Goal: Task Accomplishment & Management: Use online tool/utility

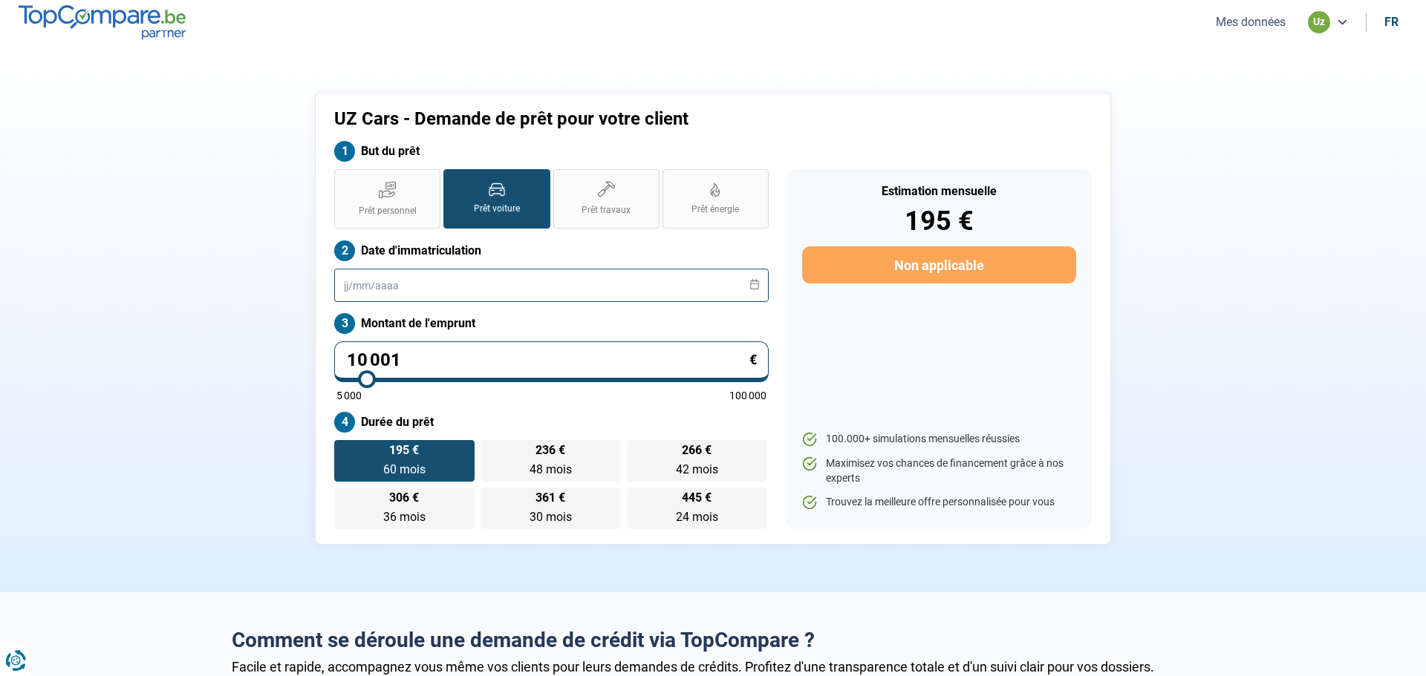
click at [569, 289] on input "text" at bounding box center [551, 285] width 434 height 33
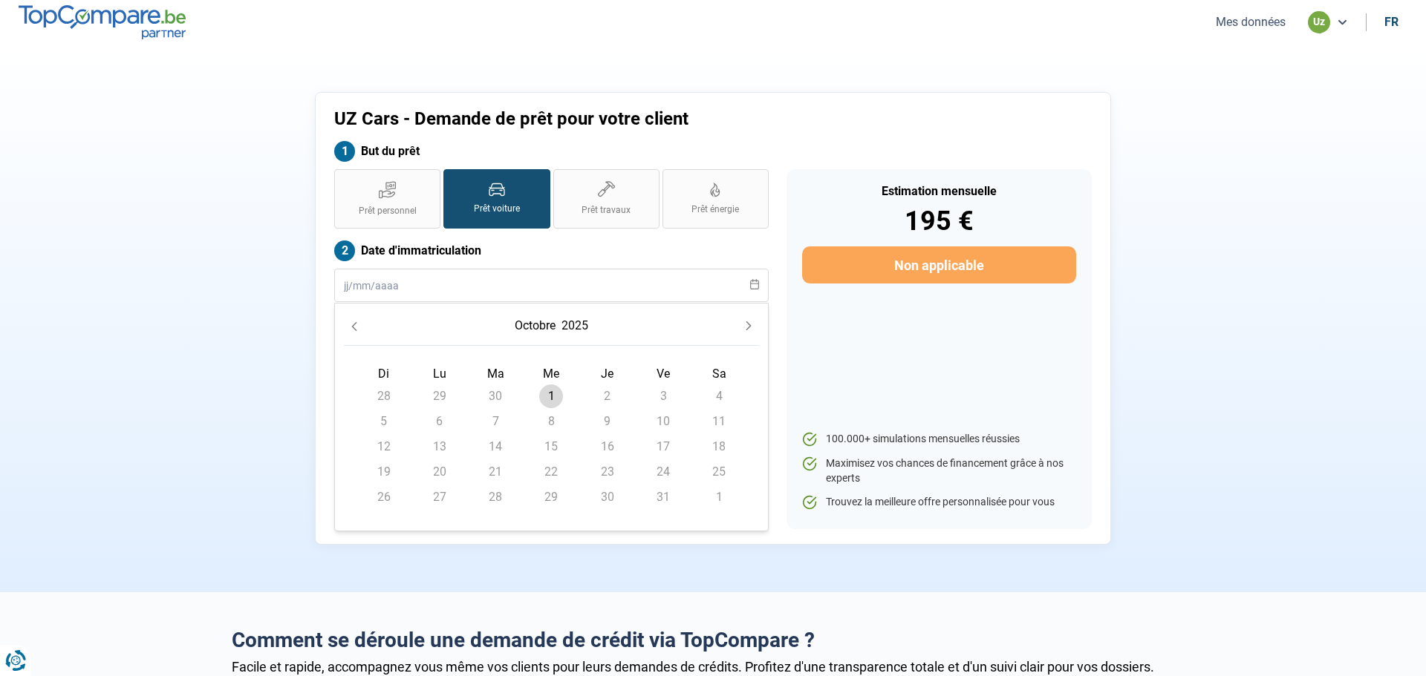
click at [562, 322] on button "2025" at bounding box center [574, 326] width 33 height 27
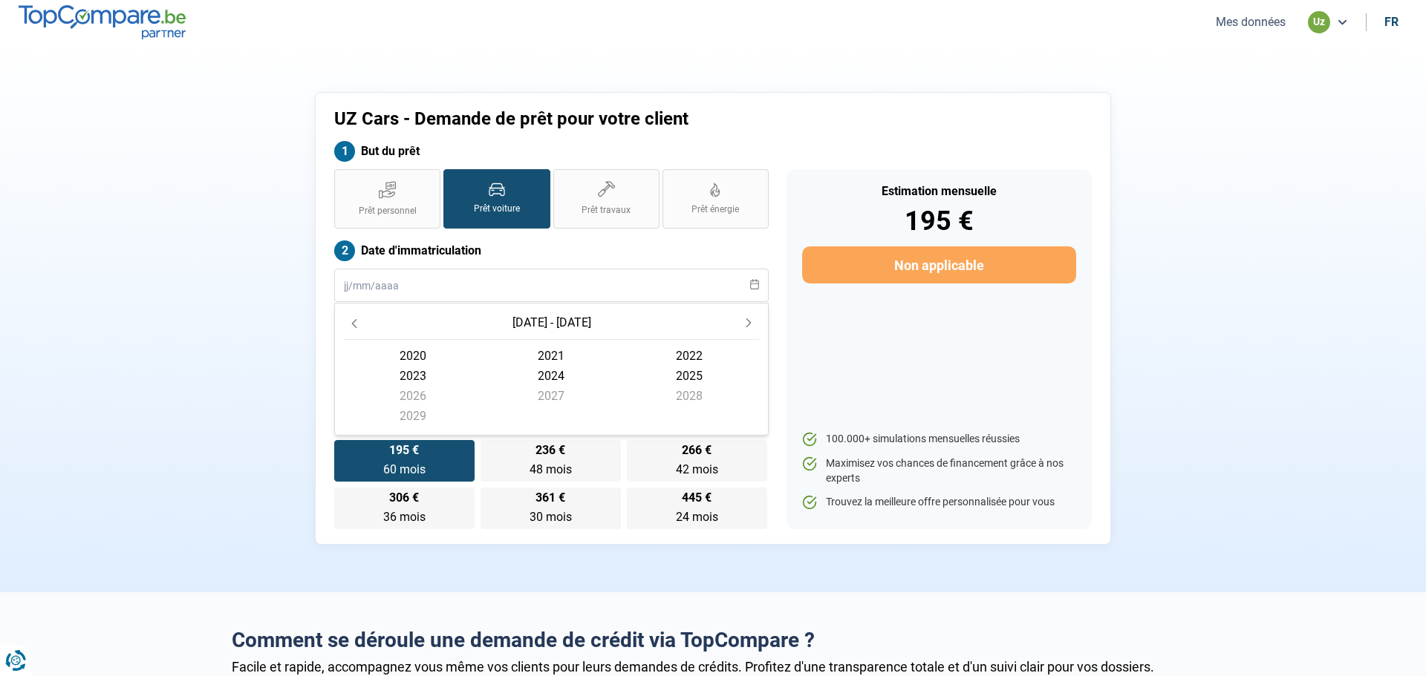
click at [350, 329] on button "Previous Decade" at bounding box center [354, 323] width 21 height 21
click at [550, 394] on span "2017" at bounding box center [551, 396] width 138 height 20
click at [547, 397] on span "août" at bounding box center [551, 402] width 138 height 20
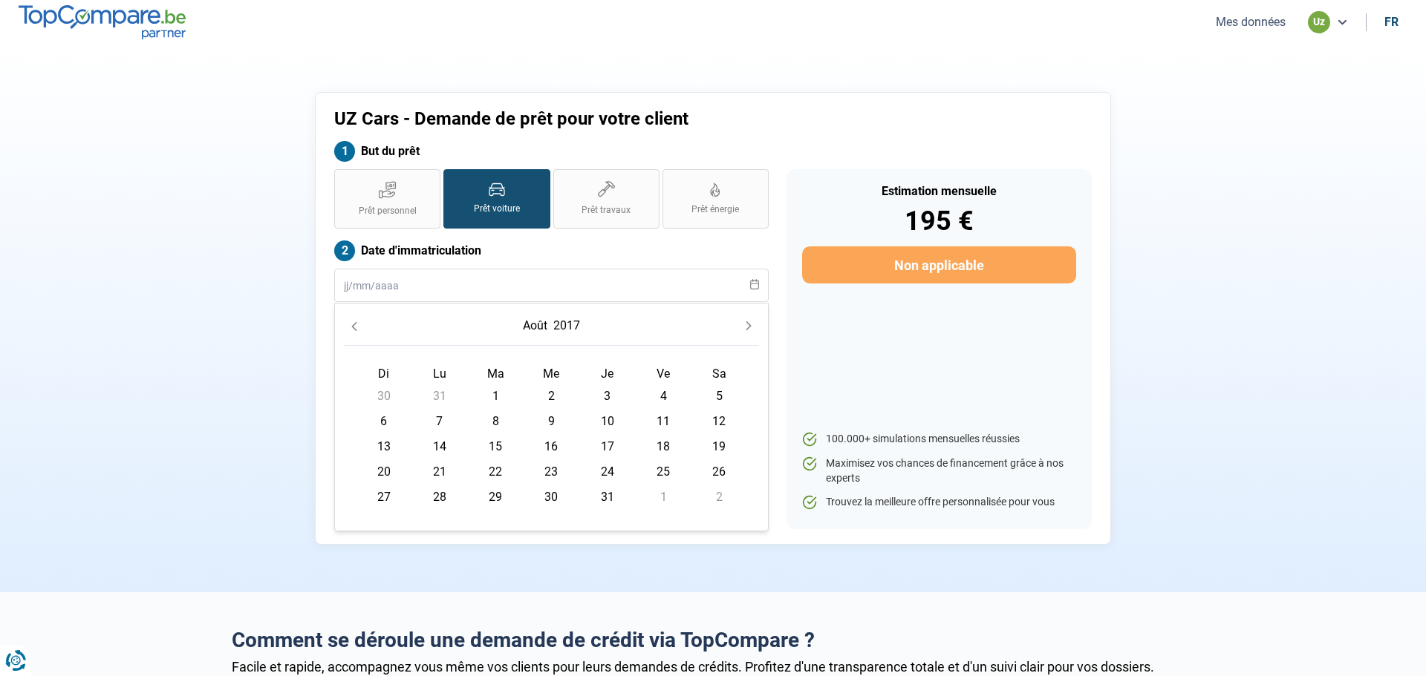
click at [550, 441] on span "16" at bounding box center [551, 447] width 24 height 24
type input "[DATE]"
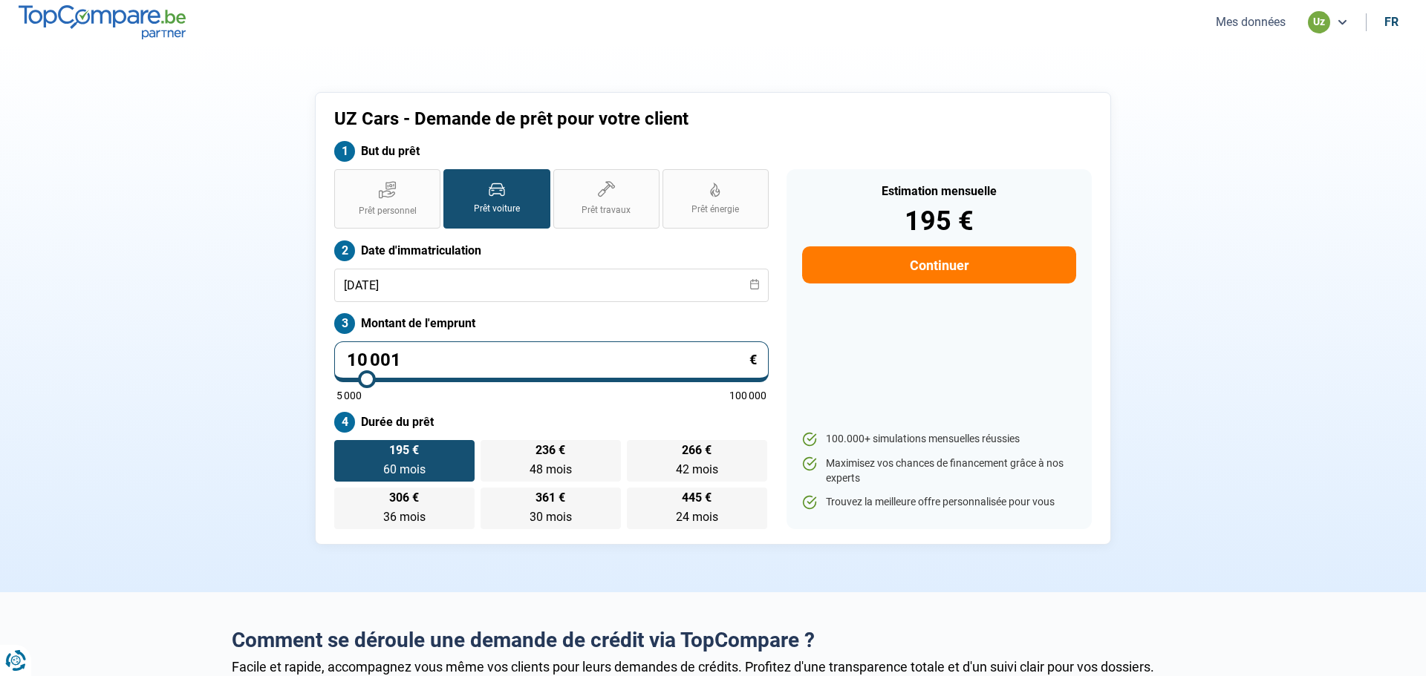
click at [638, 402] on div "Prêt personnel Prêt voiture Prêt travaux Prêt énergie Prêt voiture Date d'immat…" at bounding box center [551, 349] width 452 height 360
type input "6 000"
type input "6000"
type input "5 000"
drag, startPoint x: 368, startPoint y: 382, endPoint x: 296, endPoint y: 376, distance: 72.2
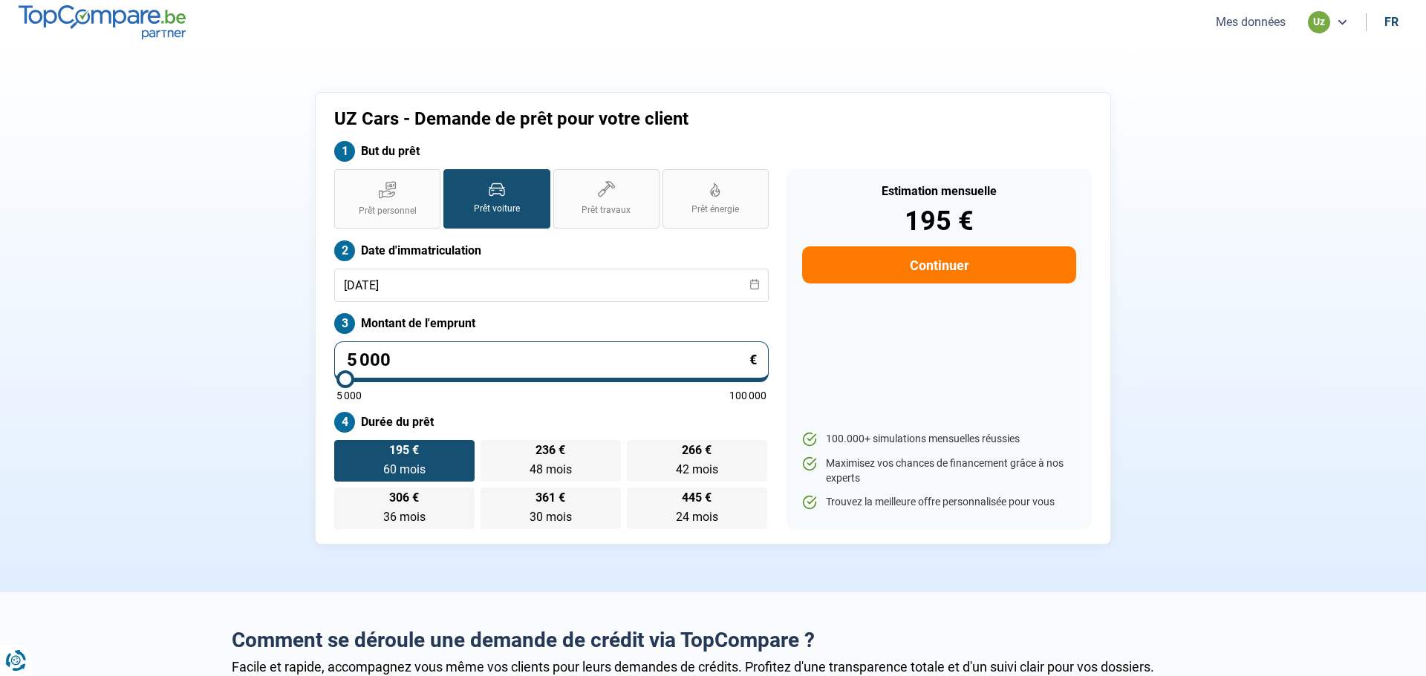
type input "5000"
click at [336, 378] on input "range" at bounding box center [551, 379] width 430 height 3
radio input "true"
